Goal: Feedback & Contribution: Leave review/rating

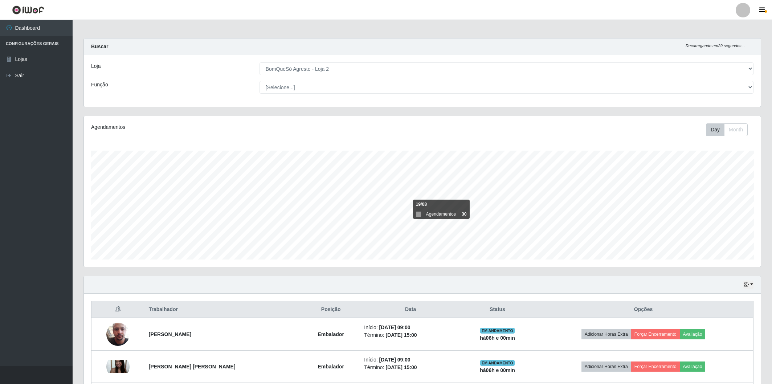
select select "214"
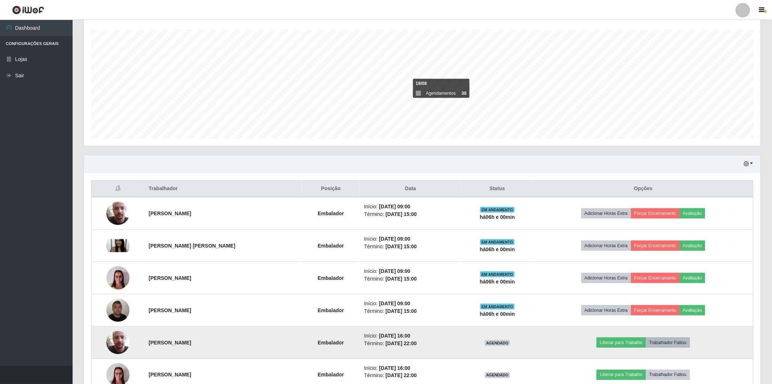
scroll to position [150, 677]
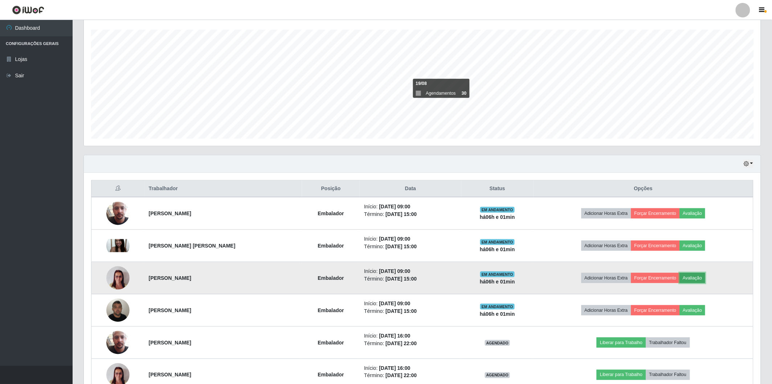
click at [696, 278] on button "Avaliação" at bounding box center [692, 278] width 26 height 10
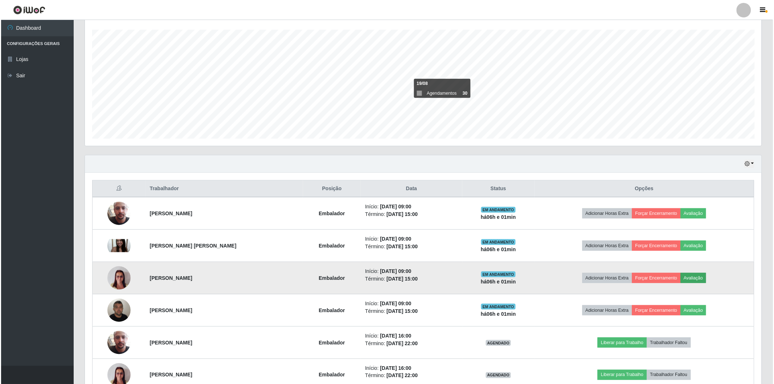
scroll to position [150, 672]
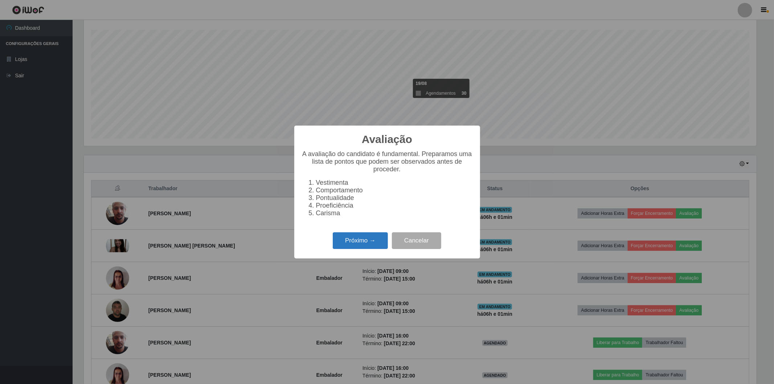
click at [341, 241] on button "Próximo →" at bounding box center [360, 240] width 55 height 17
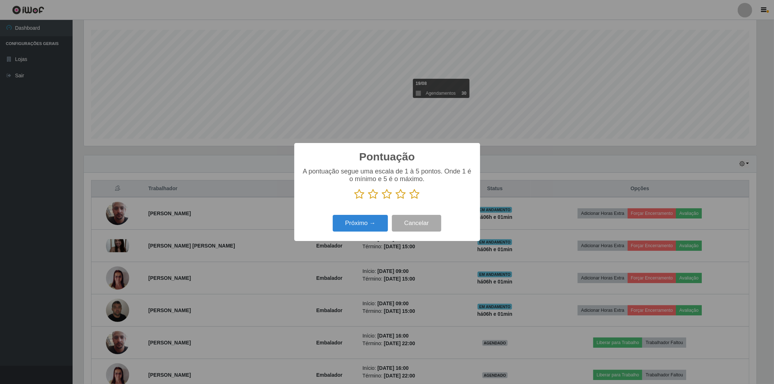
click at [414, 196] on icon at bounding box center [415, 194] width 10 height 11
click at [410, 200] on input "radio" at bounding box center [410, 200] width 0 height 0
click at [361, 223] on button "Próximo →" at bounding box center [360, 223] width 55 height 17
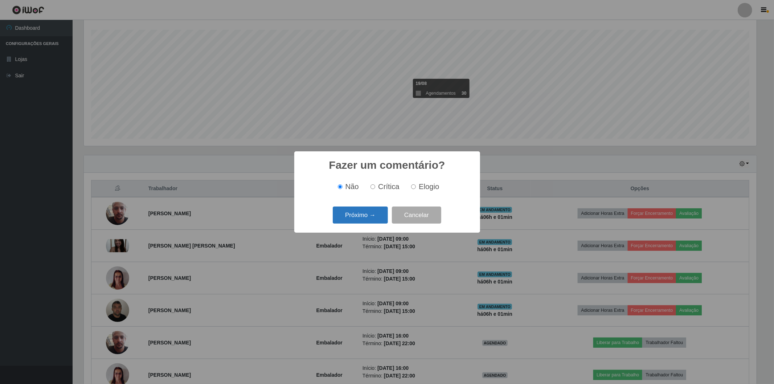
click at [363, 216] on button "Próximo →" at bounding box center [360, 214] width 55 height 17
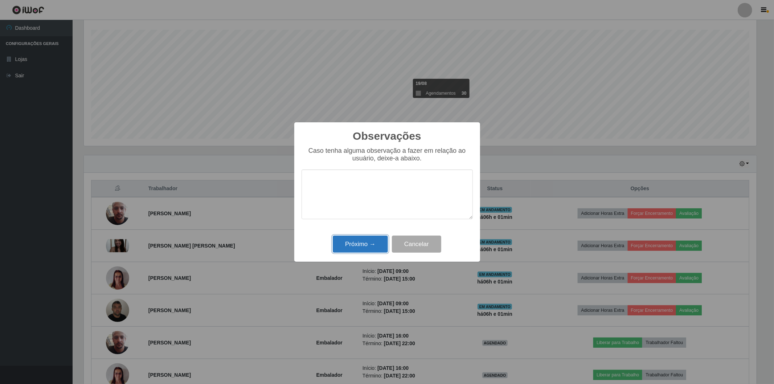
click at [358, 242] on button "Próximo →" at bounding box center [360, 243] width 55 height 17
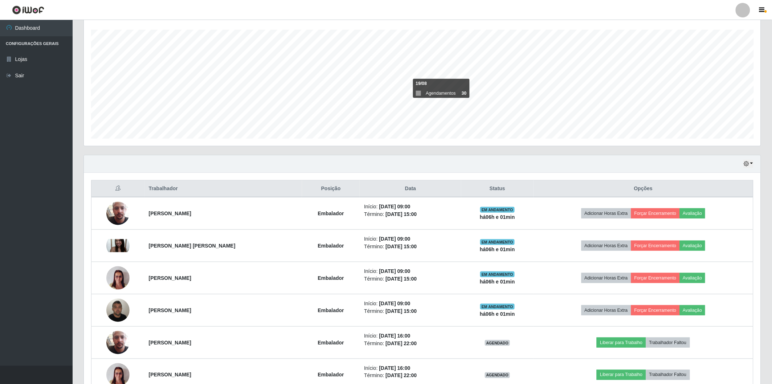
scroll to position [150, 677]
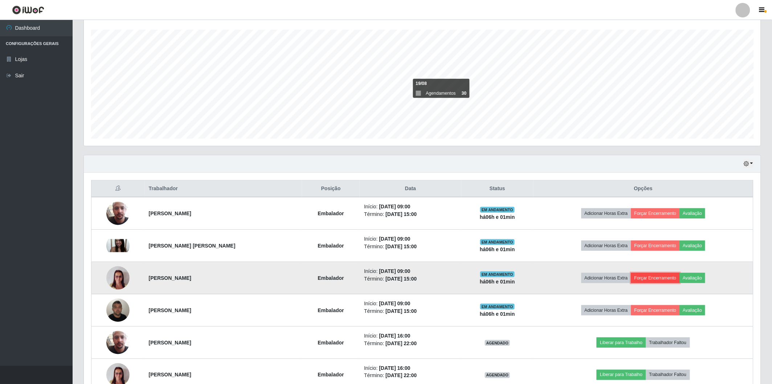
click at [662, 280] on button "Forçar Encerramento" at bounding box center [655, 278] width 49 height 10
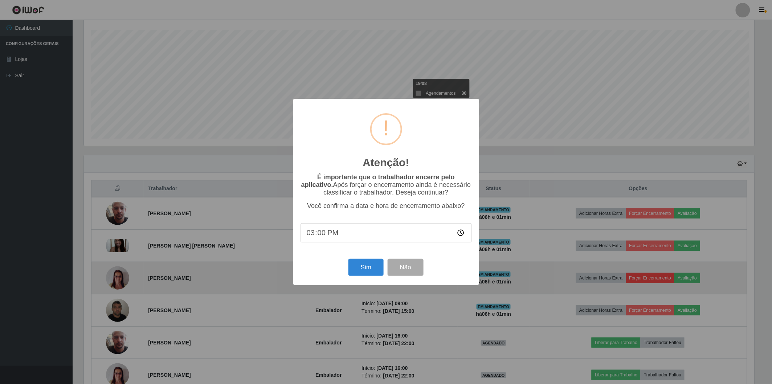
scroll to position [150, 672]
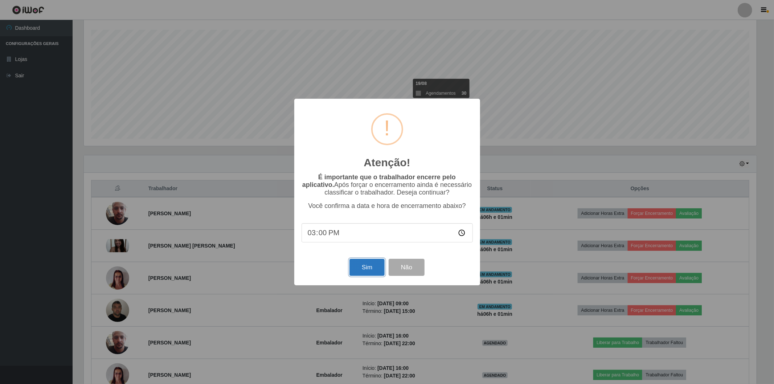
click at [362, 266] on button "Sim" at bounding box center [366, 267] width 35 height 17
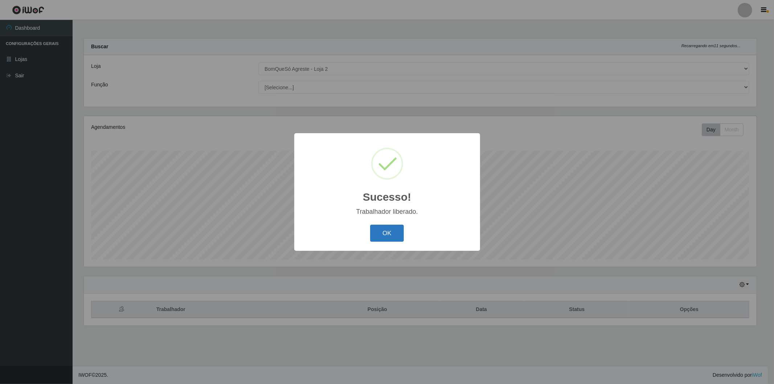
click at [385, 238] on button "OK" at bounding box center [387, 233] width 34 height 17
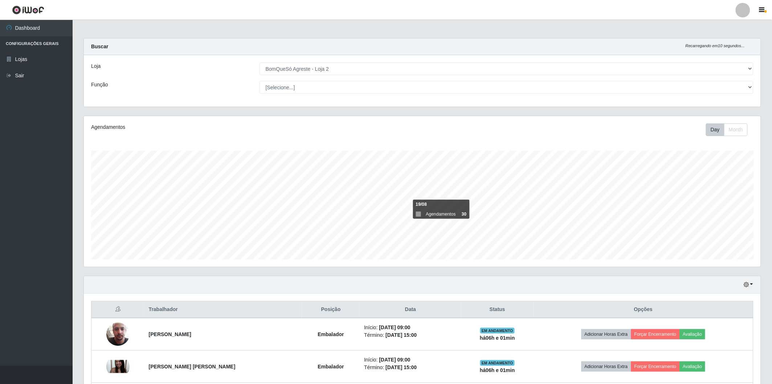
scroll to position [81, 0]
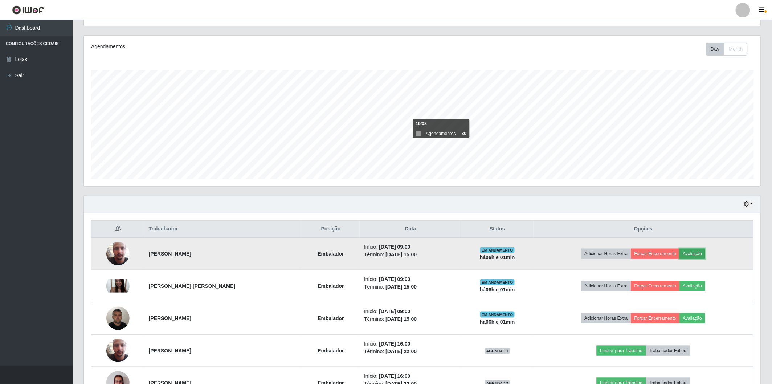
click at [698, 249] on button "Avaliação" at bounding box center [692, 253] width 26 height 10
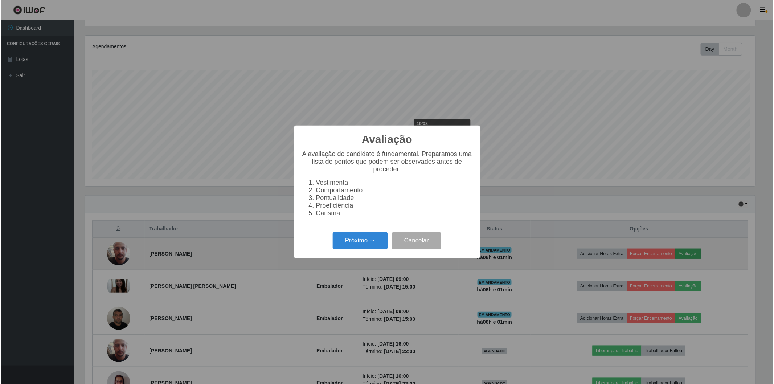
scroll to position [150, 672]
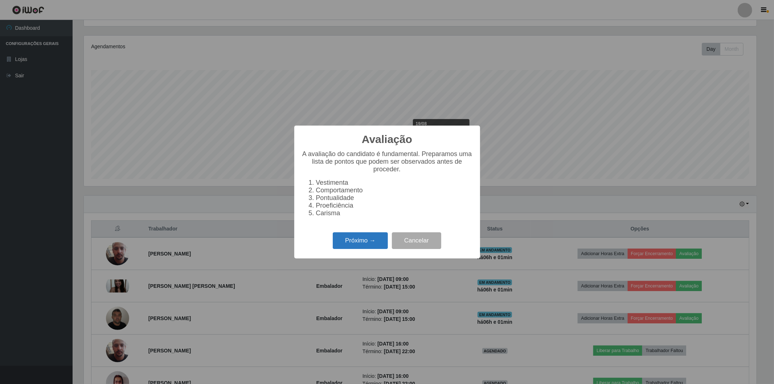
click at [344, 236] on button "Próximo →" at bounding box center [360, 240] width 55 height 17
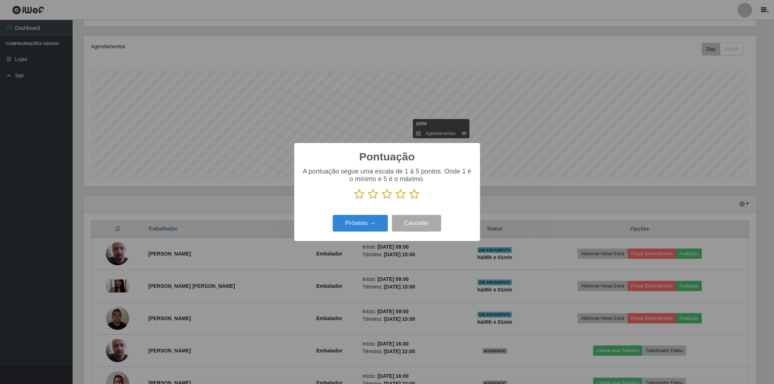
scroll to position [362586, 362064]
click at [414, 194] on icon at bounding box center [415, 194] width 10 height 11
click at [410, 200] on input "radio" at bounding box center [410, 200] width 0 height 0
click at [362, 227] on button "Próximo →" at bounding box center [360, 223] width 55 height 17
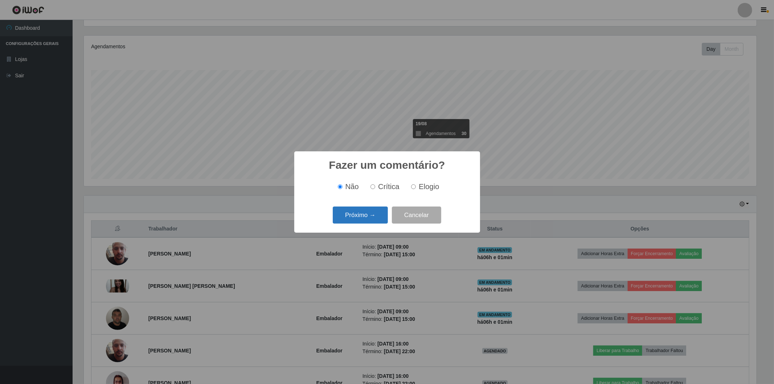
click at [367, 215] on button "Próximo →" at bounding box center [360, 214] width 55 height 17
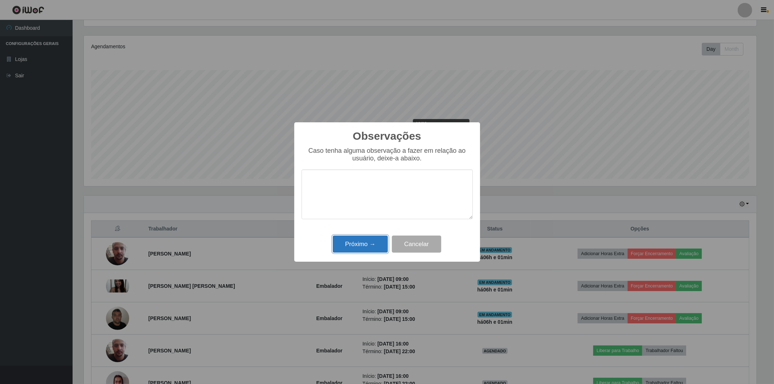
drag, startPoint x: 365, startPoint y: 243, endPoint x: 372, endPoint y: 233, distance: 13.1
click at [366, 243] on button "Próximo →" at bounding box center [360, 243] width 55 height 17
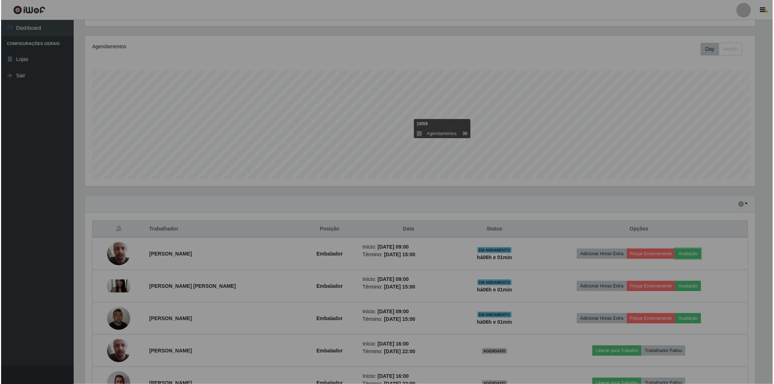
scroll to position [150, 677]
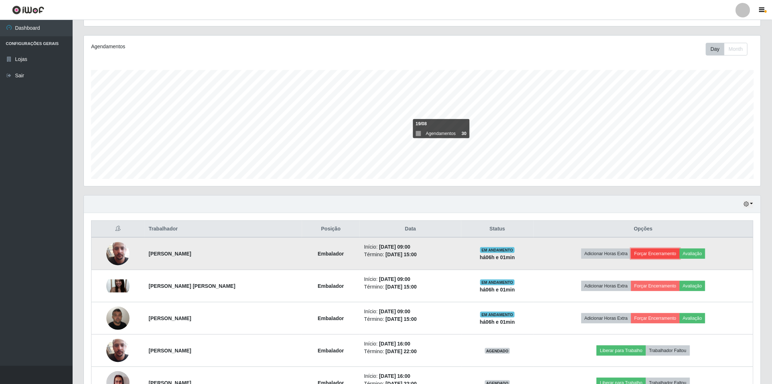
click at [675, 249] on button "Forçar Encerramento" at bounding box center [655, 253] width 49 height 10
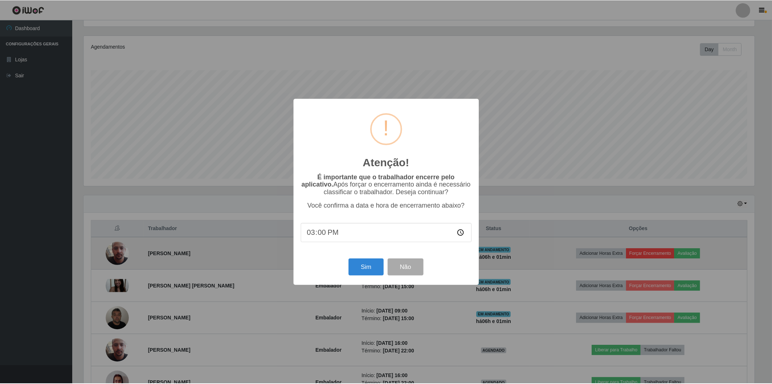
scroll to position [150, 672]
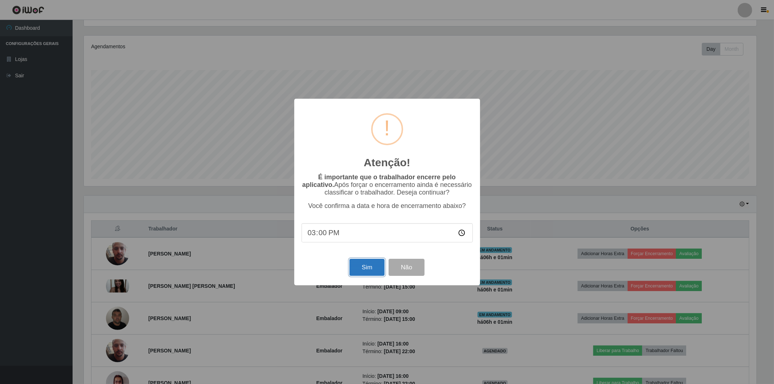
click at [361, 267] on button "Sim" at bounding box center [366, 267] width 35 height 17
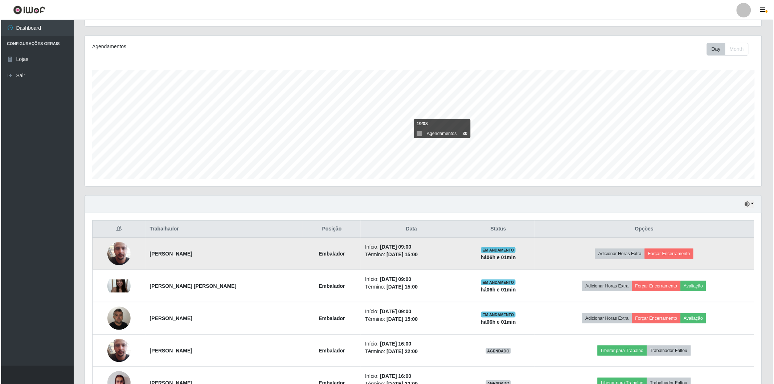
scroll to position [0, 0]
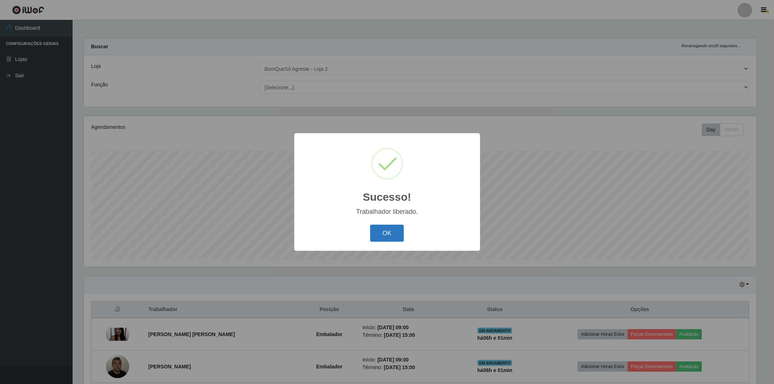
click at [377, 230] on button "OK" at bounding box center [387, 233] width 34 height 17
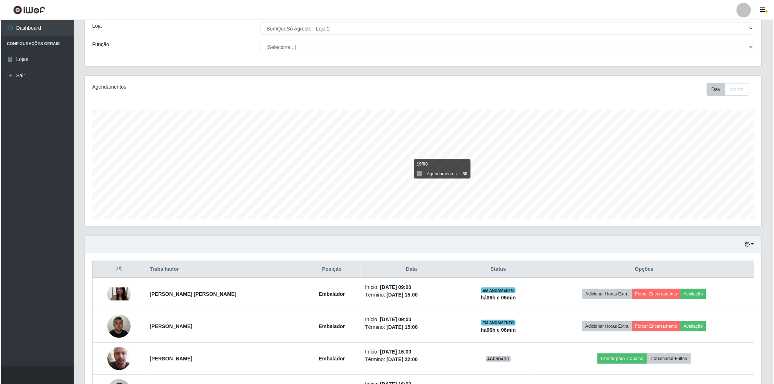
scroll to position [162, 0]
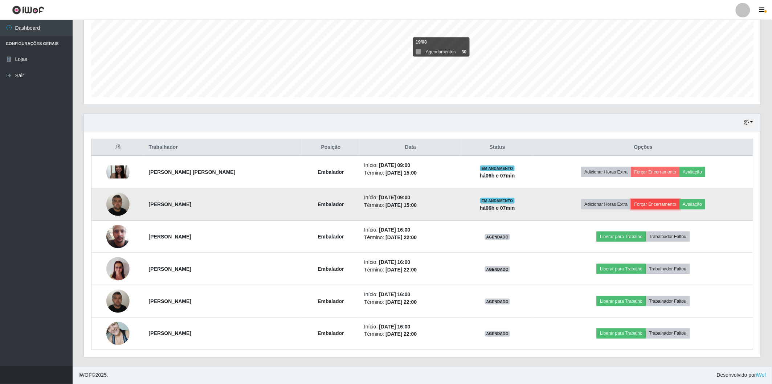
click at [657, 204] on button "Forçar Encerramento" at bounding box center [655, 204] width 49 height 10
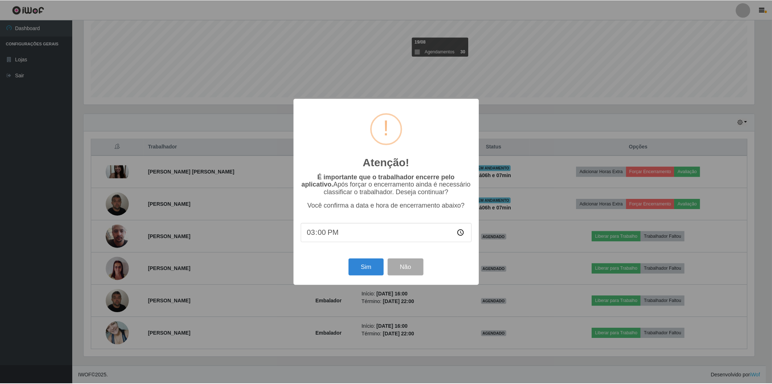
scroll to position [150, 672]
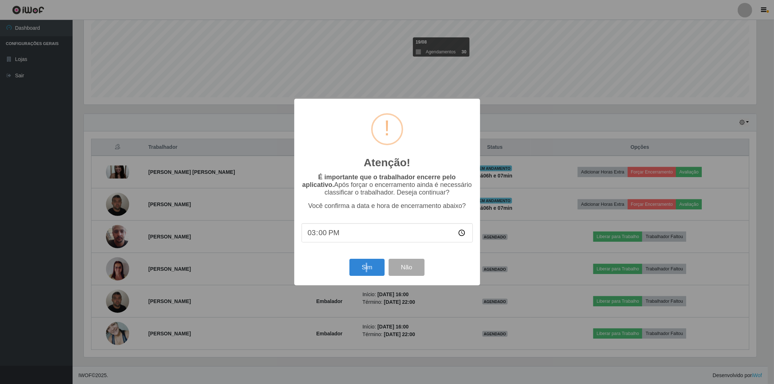
click at [365, 281] on div "Atenção! × É importante que o trabalhador encerre pelo aplicativo. Após forçar …" at bounding box center [387, 192] width 186 height 186
click at [366, 275] on button "Sim" at bounding box center [366, 267] width 35 height 17
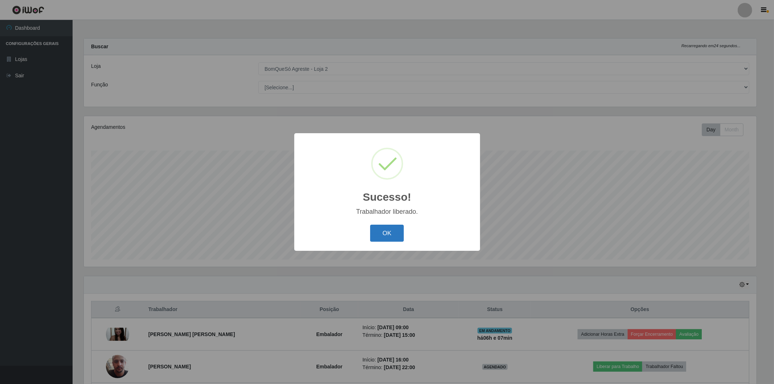
click at [389, 238] on button "OK" at bounding box center [387, 233] width 34 height 17
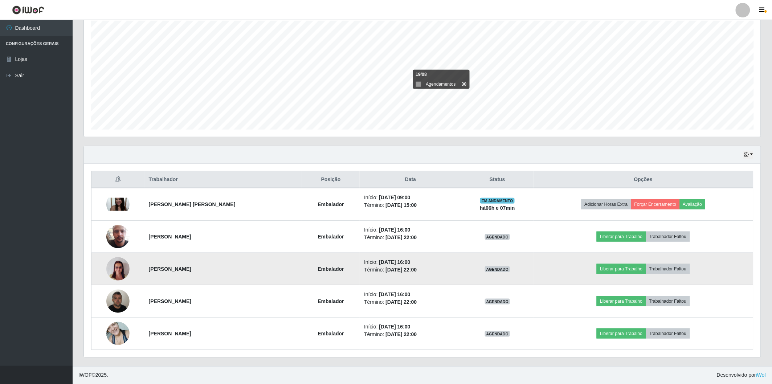
scroll to position [90, 0]
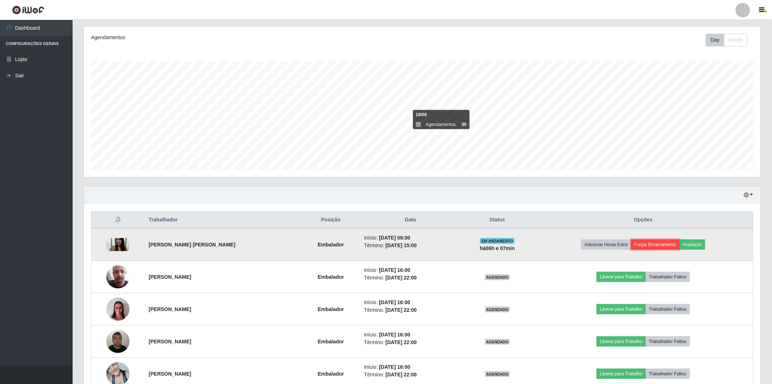
click at [670, 246] on button "Forçar Encerramento" at bounding box center [655, 244] width 49 height 10
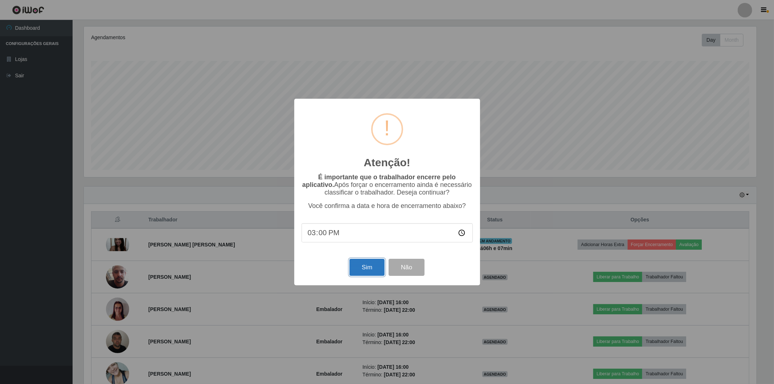
click at [371, 267] on button "Sim" at bounding box center [366, 267] width 35 height 17
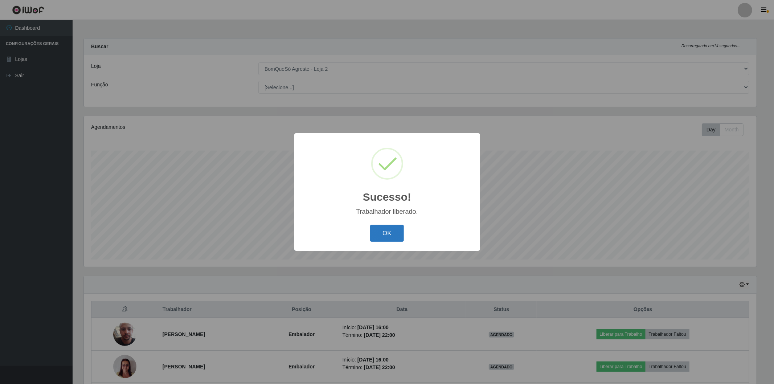
click at [382, 231] on button "OK" at bounding box center [387, 233] width 34 height 17
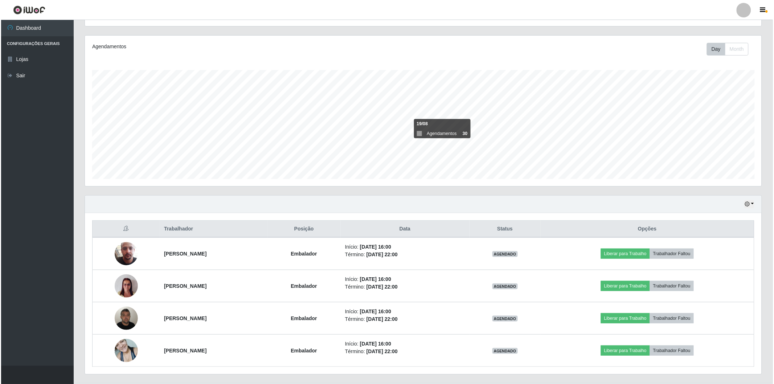
scroll to position [98, 0]
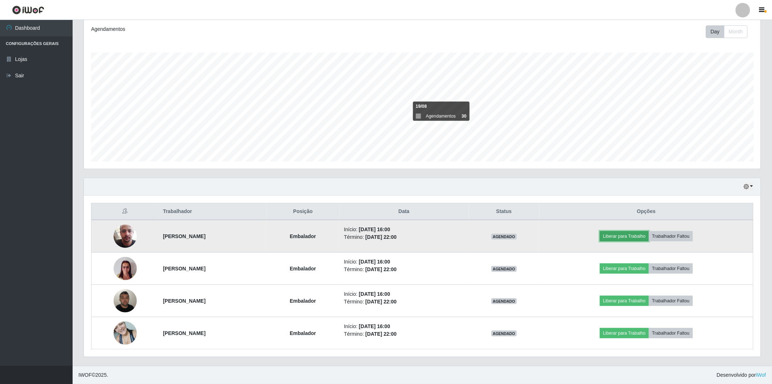
click at [615, 233] on button "Liberar para Trabalho" at bounding box center [624, 236] width 49 height 10
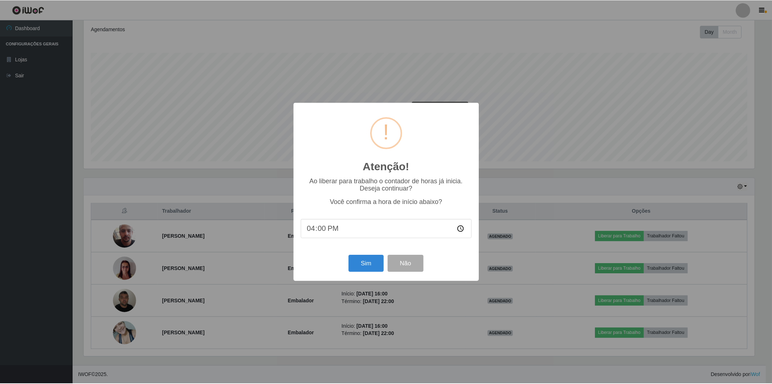
scroll to position [150, 672]
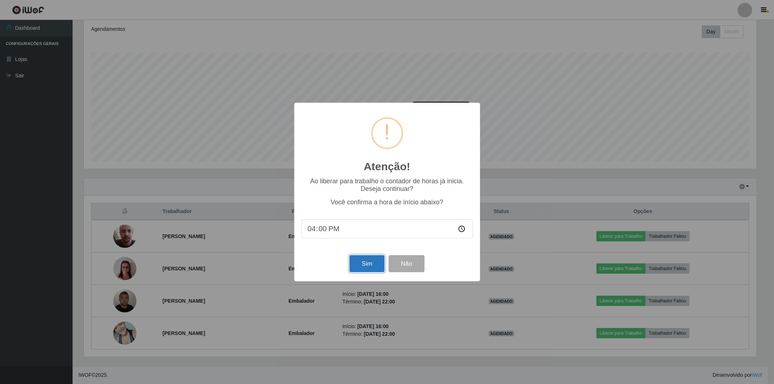
click at [364, 265] on button "Sim" at bounding box center [366, 263] width 35 height 17
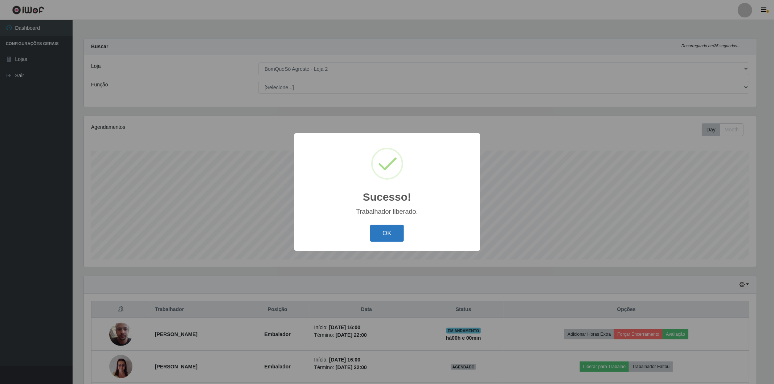
click at [378, 233] on button "OK" at bounding box center [387, 233] width 34 height 17
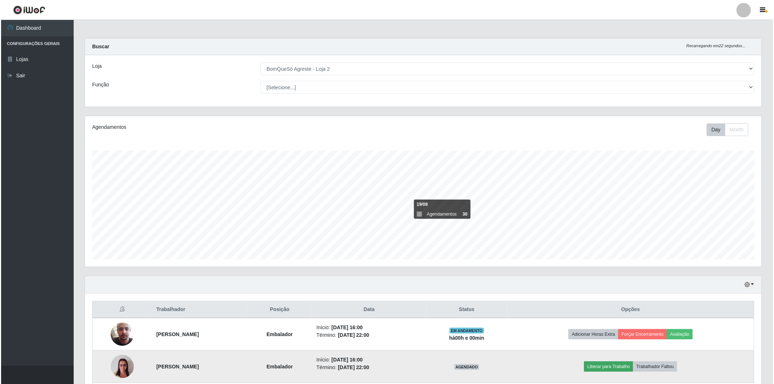
scroll to position [98, 0]
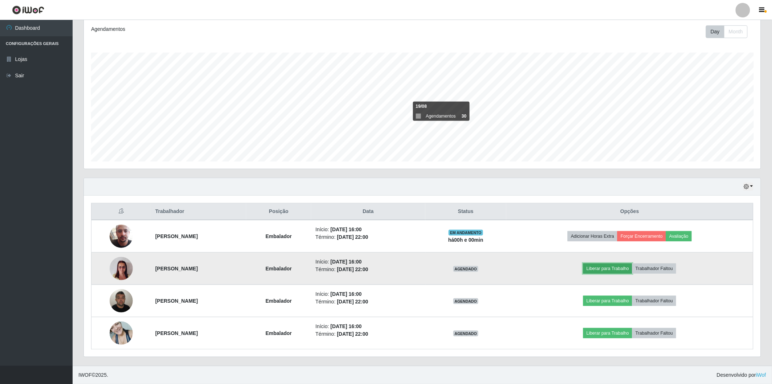
click at [616, 266] on button "Liberar para Trabalho" at bounding box center [607, 268] width 49 height 10
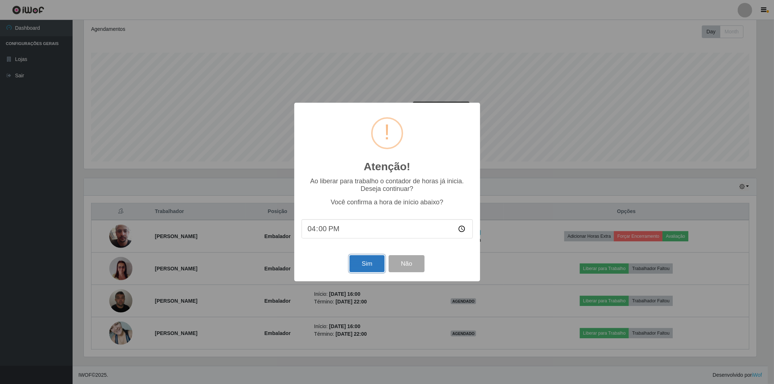
click at [367, 266] on button "Sim" at bounding box center [366, 263] width 35 height 17
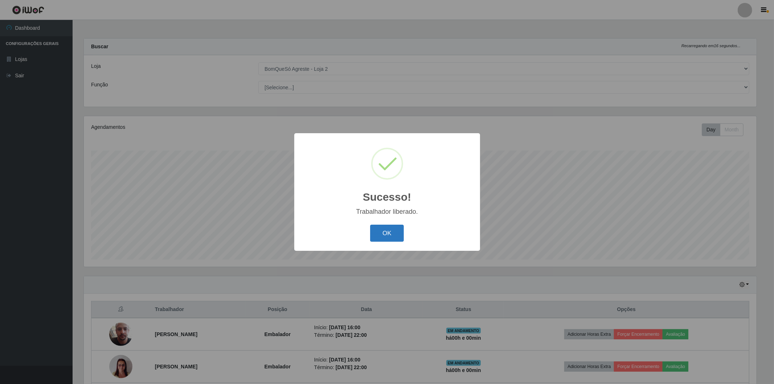
click at [386, 230] on button "OK" at bounding box center [387, 233] width 34 height 17
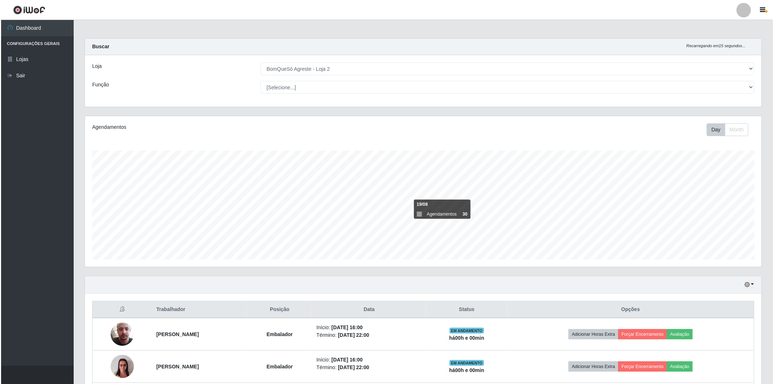
scroll to position [98, 0]
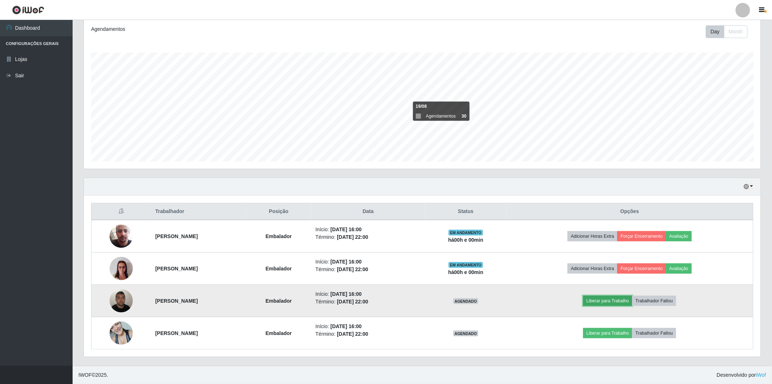
click at [603, 300] on button "Liberar para Trabalho" at bounding box center [607, 301] width 49 height 10
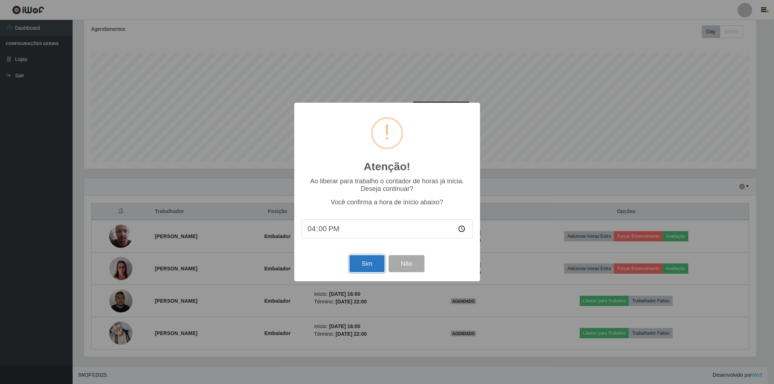
click at [366, 263] on button "Sim" at bounding box center [366, 263] width 35 height 17
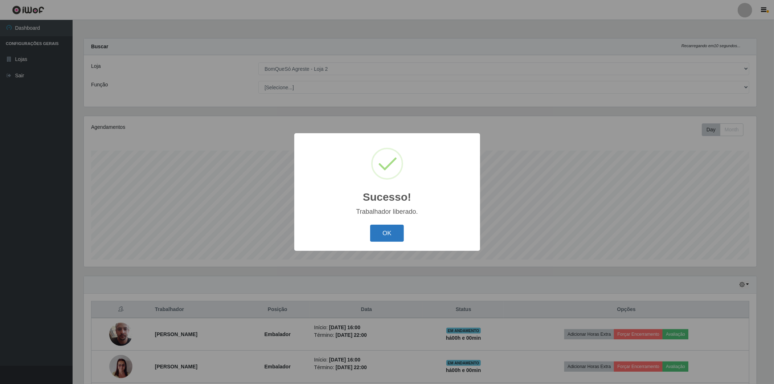
click at [379, 236] on button "OK" at bounding box center [387, 233] width 34 height 17
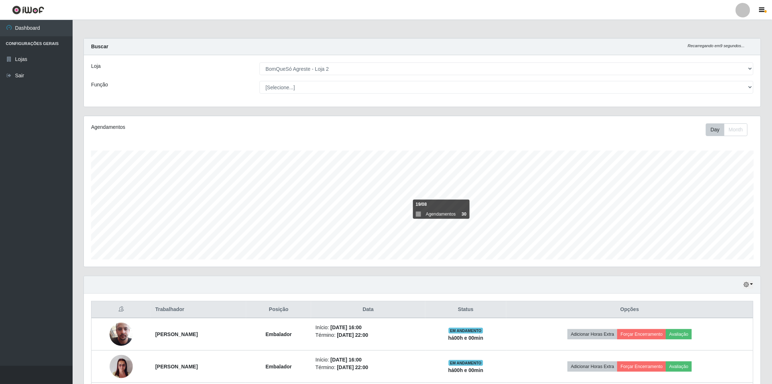
scroll to position [150, 677]
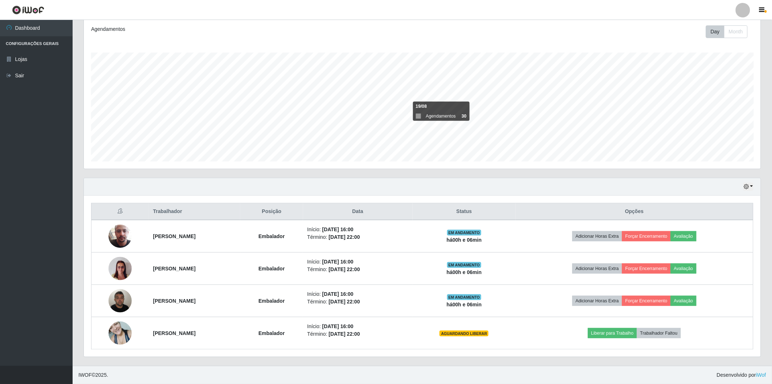
click at [30, 229] on ul "Dashboard Configurações Gerais Lojas Sair" at bounding box center [36, 193] width 73 height 346
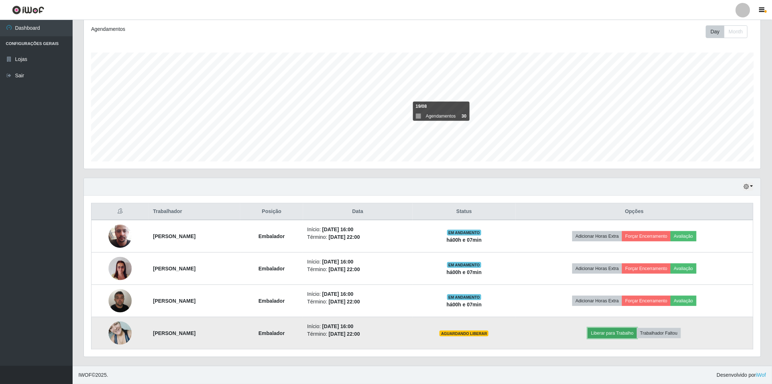
click at [607, 336] on button "Liberar para Trabalho" at bounding box center [612, 333] width 49 height 10
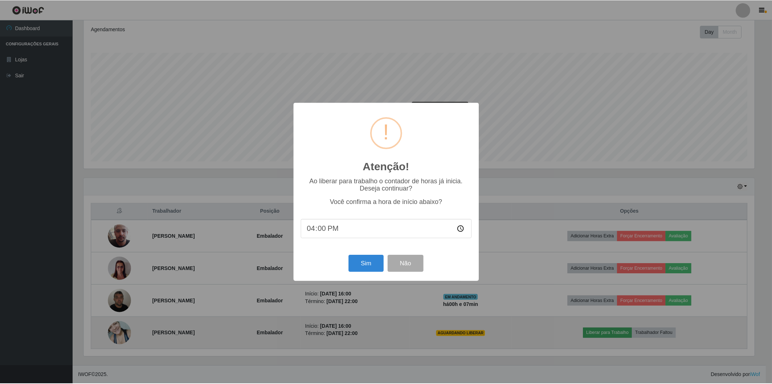
scroll to position [150, 672]
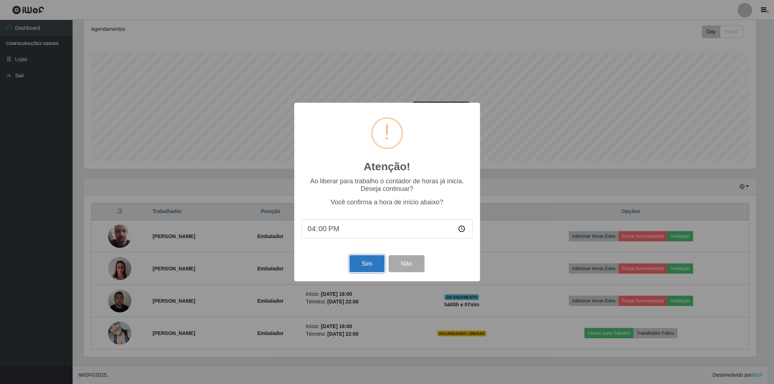
click at [368, 261] on button "Sim" at bounding box center [366, 263] width 35 height 17
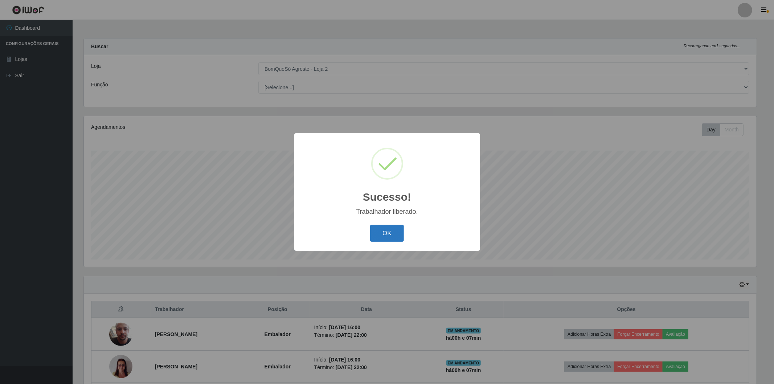
click at [382, 234] on button "OK" at bounding box center [387, 233] width 34 height 17
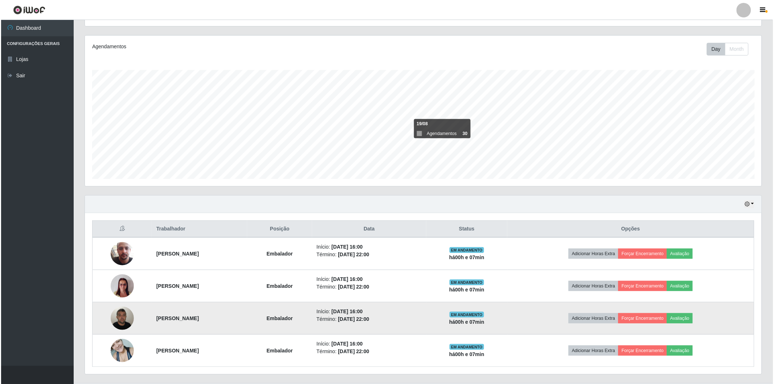
scroll to position [98, 0]
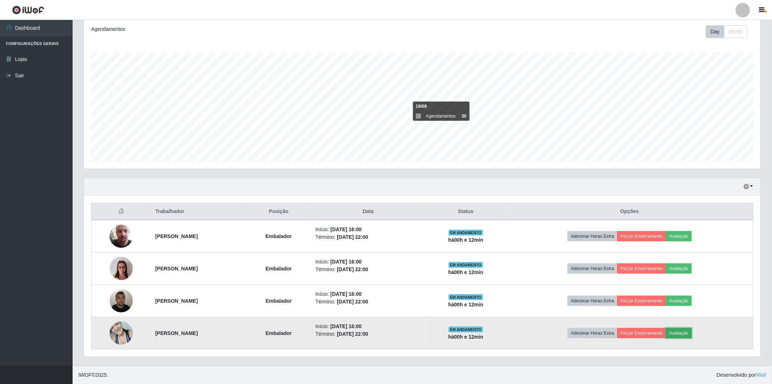
click at [690, 337] on button "Avaliação" at bounding box center [679, 333] width 26 height 10
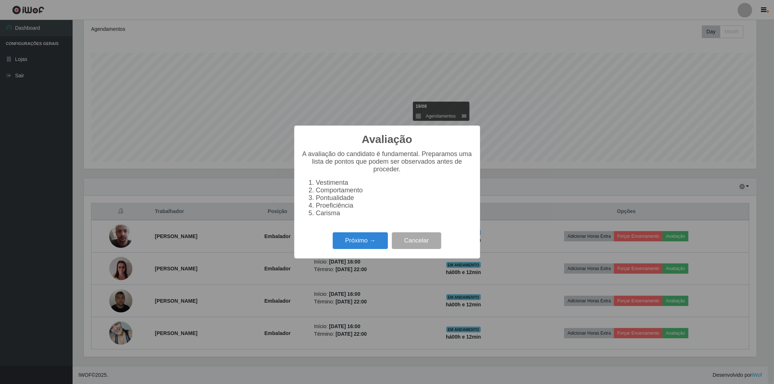
scroll to position [150, 672]
click at [358, 243] on button "Próximo →" at bounding box center [360, 240] width 55 height 17
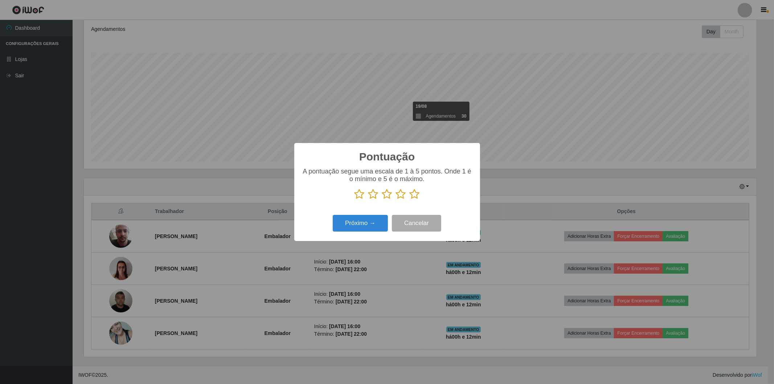
scroll to position [362586, 362064]
click at [412, 197] on icon at bounding box center [415, 194] width 10 height 11
click at [410, 200] on input "radio" at bounding box center [410, 200] width 0 height 0
click at [364, 220] on button "Próximo →" at bounding box center [360, 223] width 55 height 17
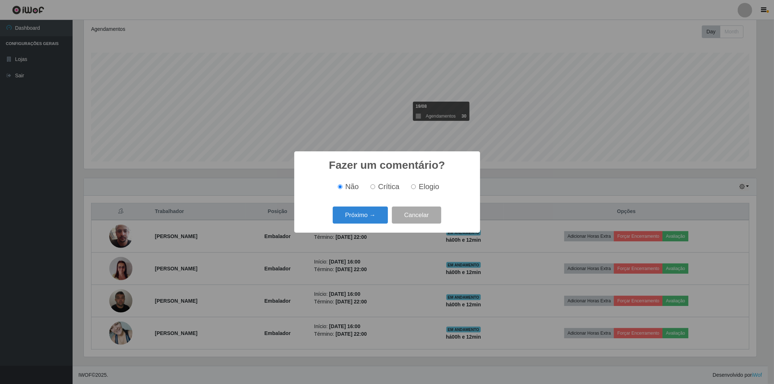
click at [374, 187] on input "Crítica" at bounding box center [372, 186] width 5 height 5
radio input "true"
click at [370, 211] on button "Próximo →" at bounding box center [360, 214] width 55 height 17
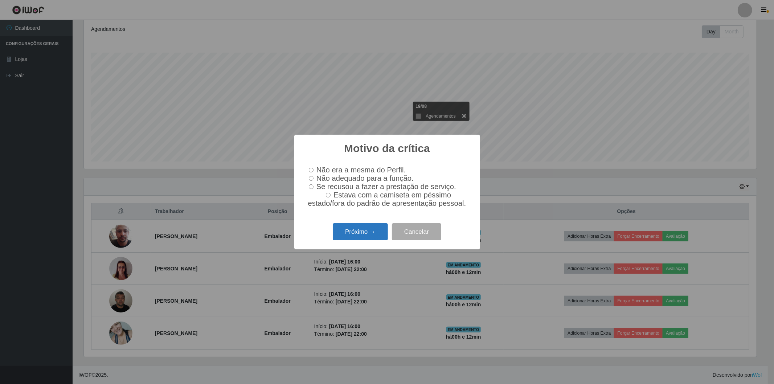
click at [360, 240] on button "Próximo →" at bounding box center [360, 231] width 55 height 17
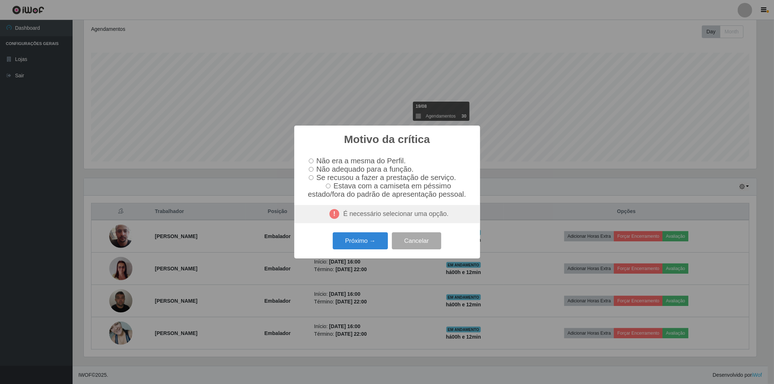
click at [313, 178] on input "Se recusou a fazer a prestação de serviço." at bounding box center [311, 177] width 5 height 5
radio input "true"
click at [356, 249] on button "Próximo →" at bounding box center [360, 240] width 55 height 17
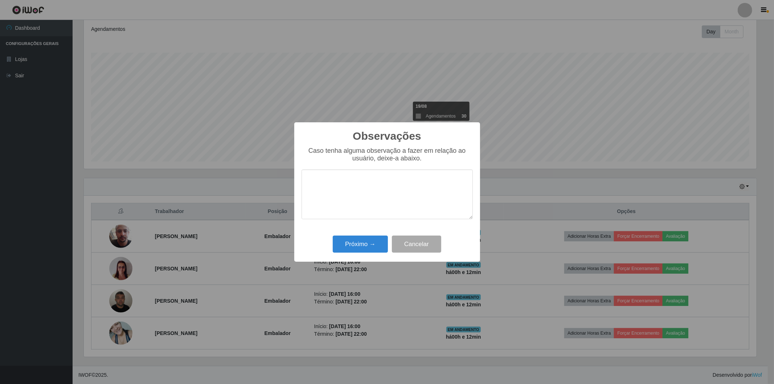
click at [338, 194] on textarea at bounding box center [386, 194] width 171 height 50
type textarea "ESTA"
click at [422, 243] on button "Cancelar" at bounding box center [416, 243] width 49 height 17
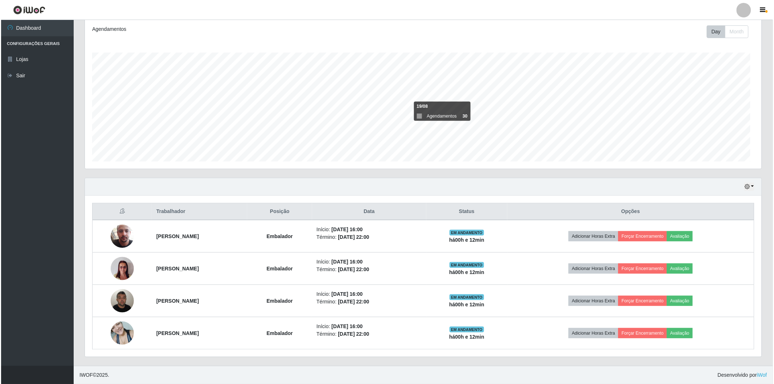
scroll to position [150, 677]
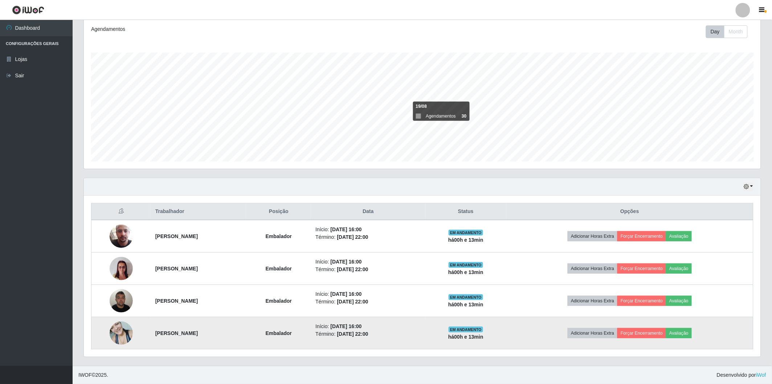
click at [117, 330] on img at bounding box center [121, 332] width 23 height 31
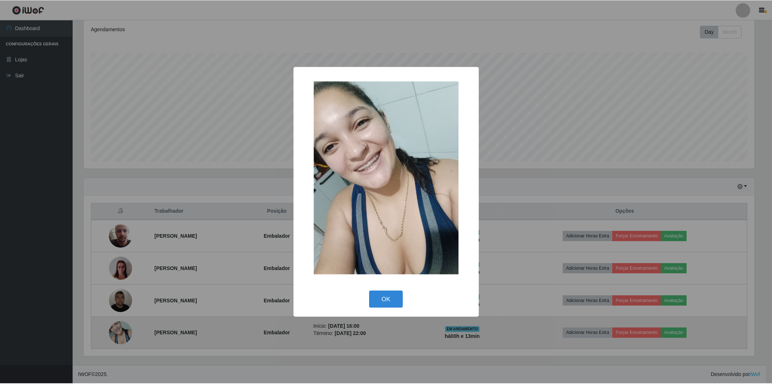
scroll to position [150, 672]
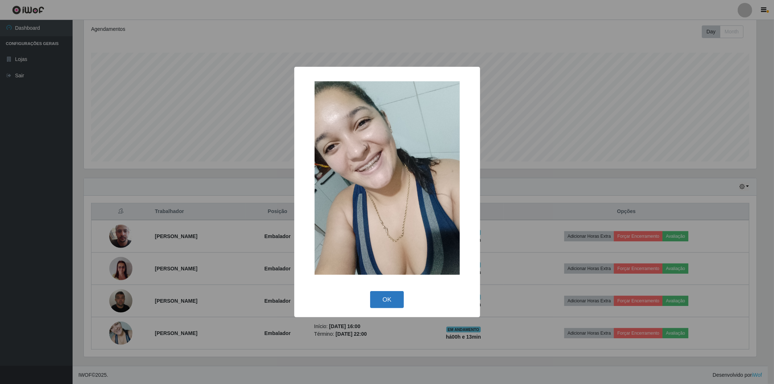
click at [397, 301] on button "OK" at bounding box center [387, 299] width 34 height 17
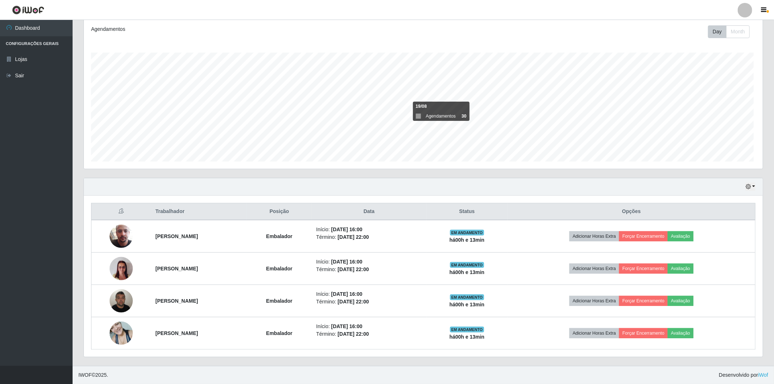
scroll to position [150, 677]
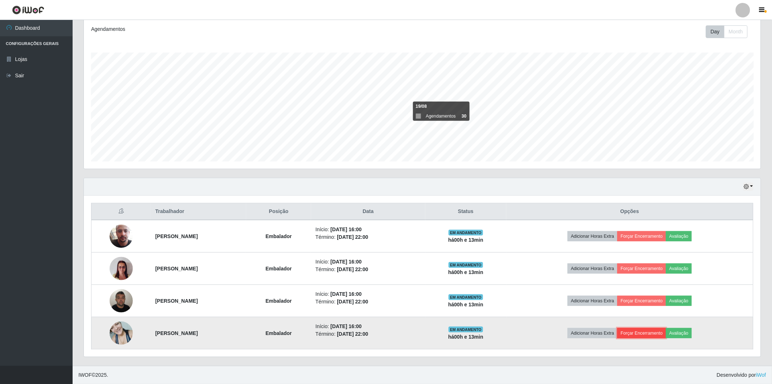
click at [655, 331] on button "Forçar Encerramento" at bounding box center [641, 333] width 49 height 10
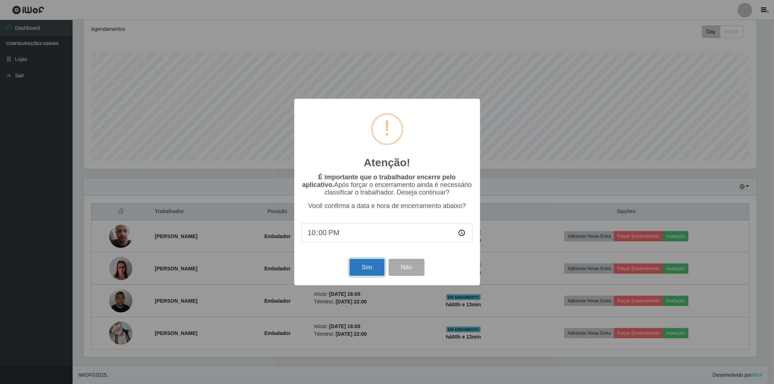
click at [366, 274] on button "Sim" at bounding box center [366, 267] width 35 height 17
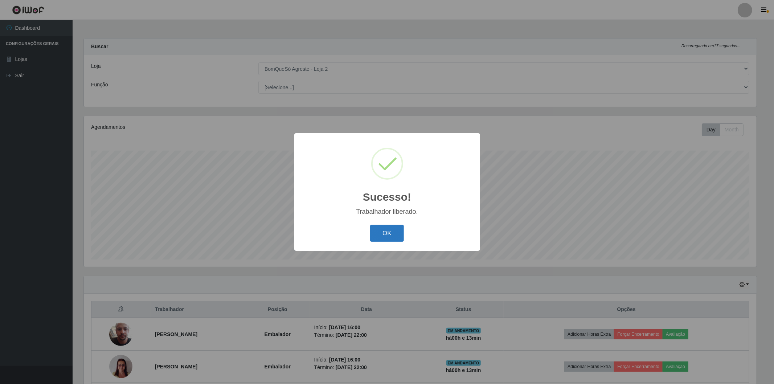
click at [394, 238] on button "OK" at bounding box center [387, 233] width 34 height 17
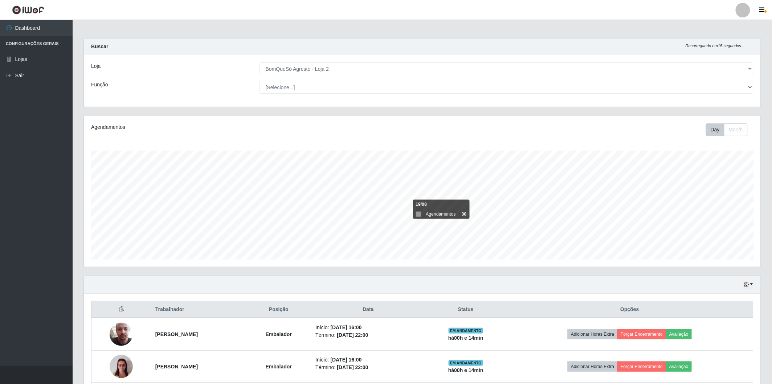
scroll to position [66, 0]
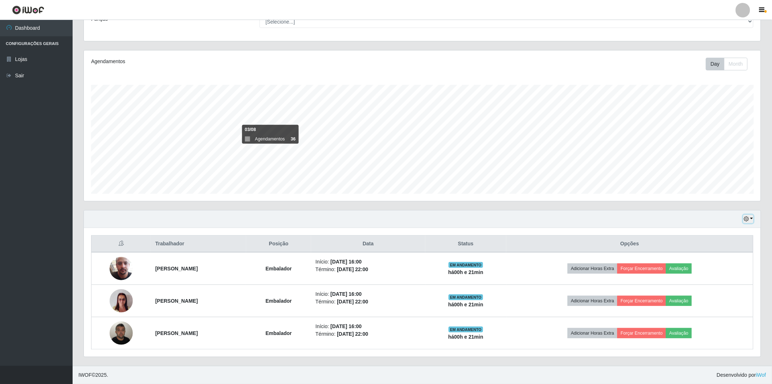
click at [752, 218] on button "button" at bounding box center [748, 219] width 10 height 8
click at [715, 279] on button "1 Semana" at bounding box center [723, 277] width 57 height 15
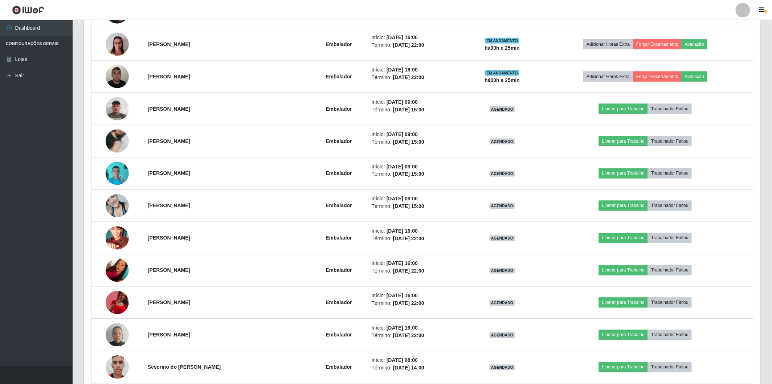
scroll to position [121, 0]
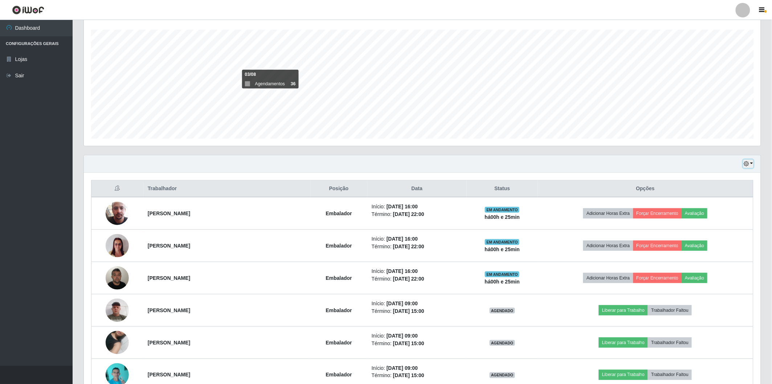
click at [748, 162] on button "button" at bounding box center [748, 164] width 10 height 8
click at [705, 180] on button "Hoje" at bounding box center [723, 176] width 57 height 15
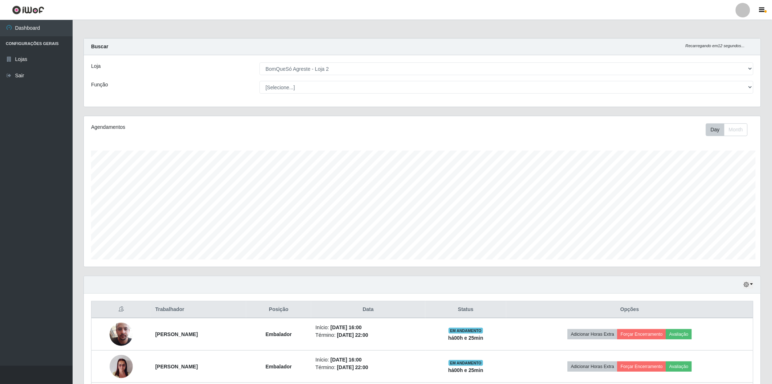
scroll to position [362586, 362060]
